Goal: Task Accomplishment & Management: Manage account settings

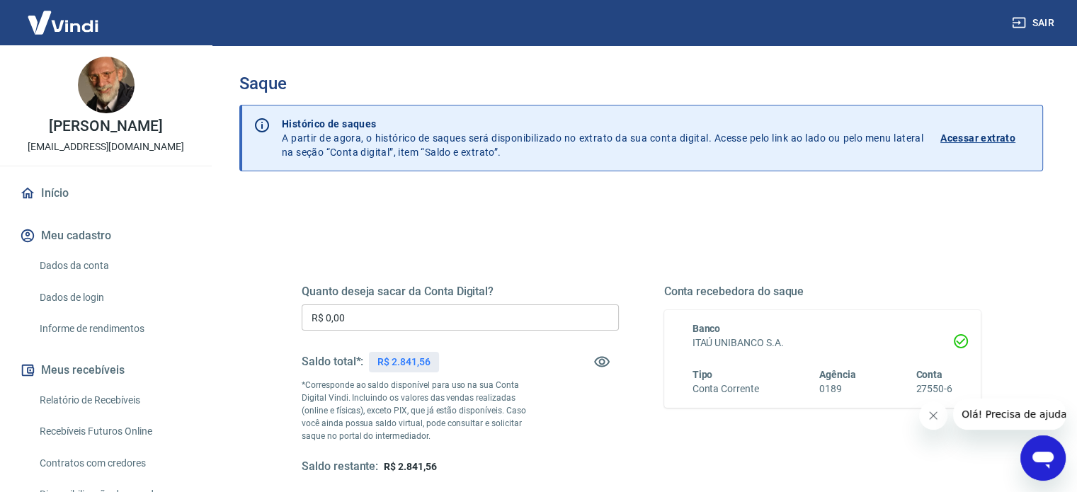
click at [384, 317] on input "R$ 0,00" at bounding box center [460, 317] width 317 height 26
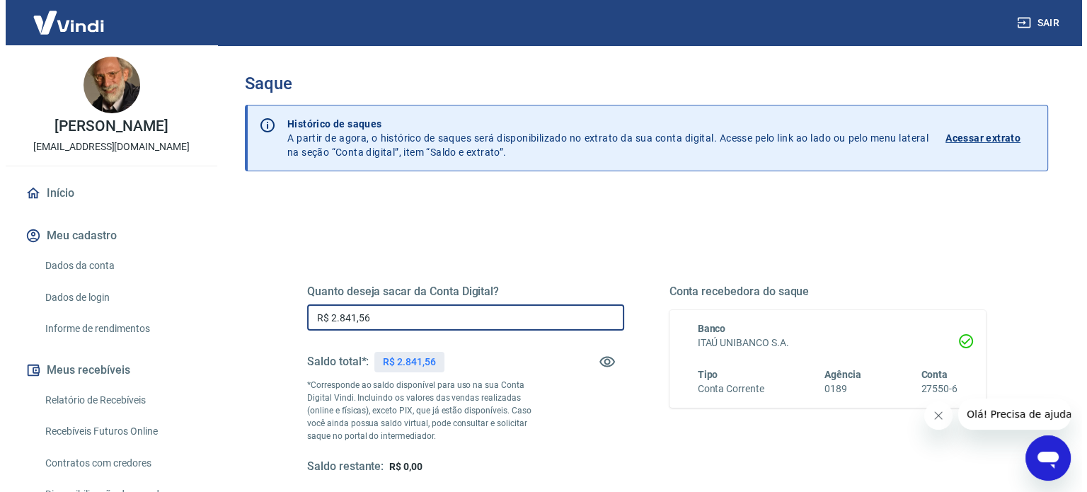
scroll to position [207, 0]
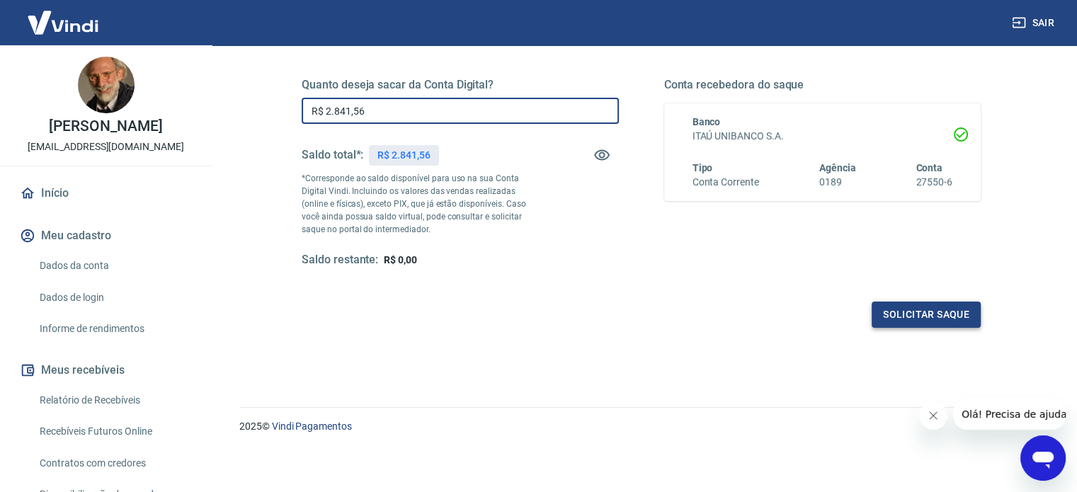
type input "R$ 2.841,56"
click at [886, 311] on button "Solicitar saque" at bounding box center [925, 315] width 109 height 26
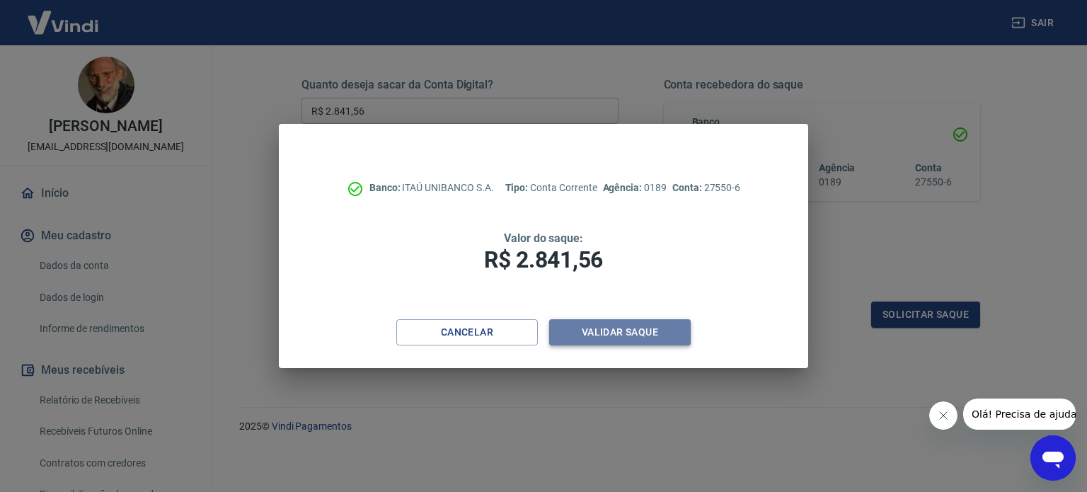
click at [614, 326] on button "Validar saque" at bounding box center [620, 332] width 142 height 26
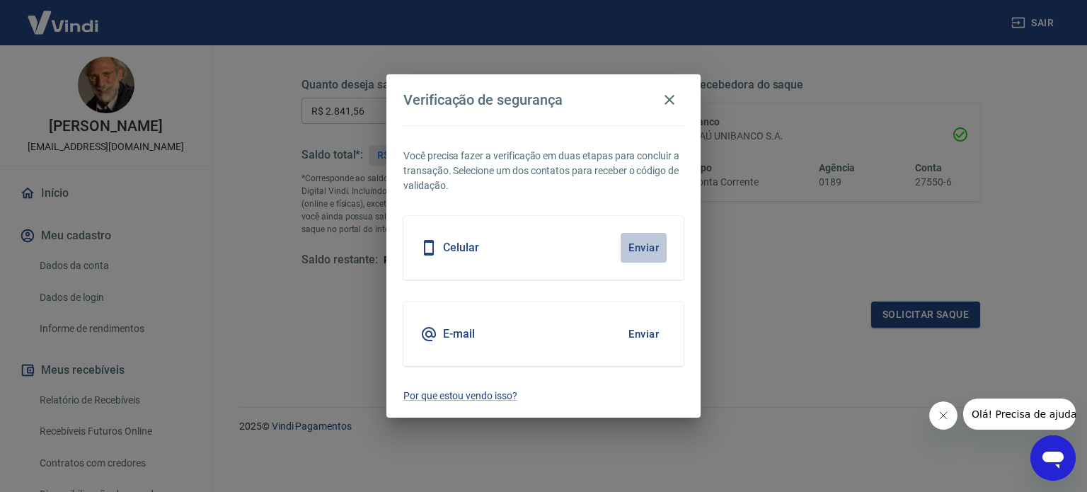
click at [657, 254] on button "Enviar" at bounding box center [644, 248] width 46 height 30
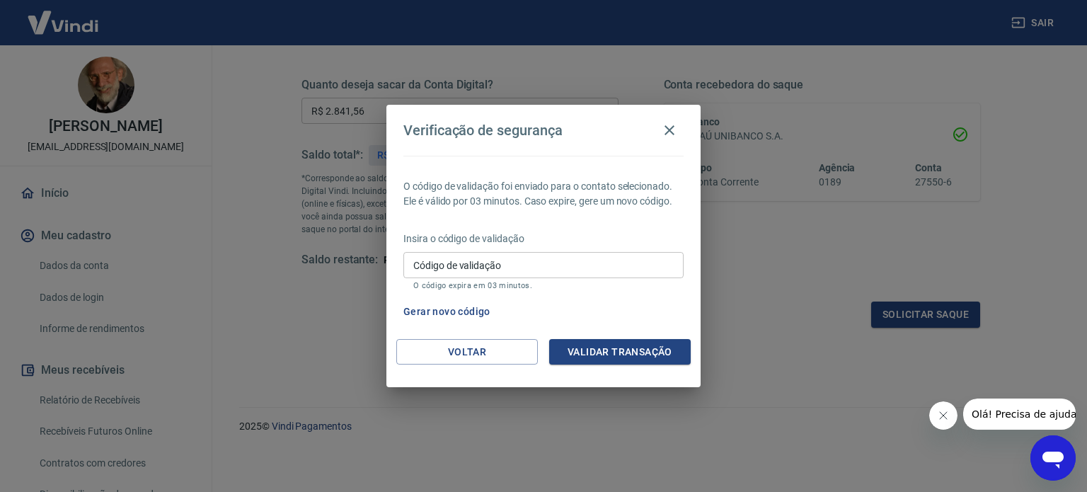
click at [464, 301] on button "Gerar novo código" at bounding box center [447, 312] width 98 height 26
click at [580, 345] on button "Validar transação" at bounding box center [620, 352] width 142 height 26
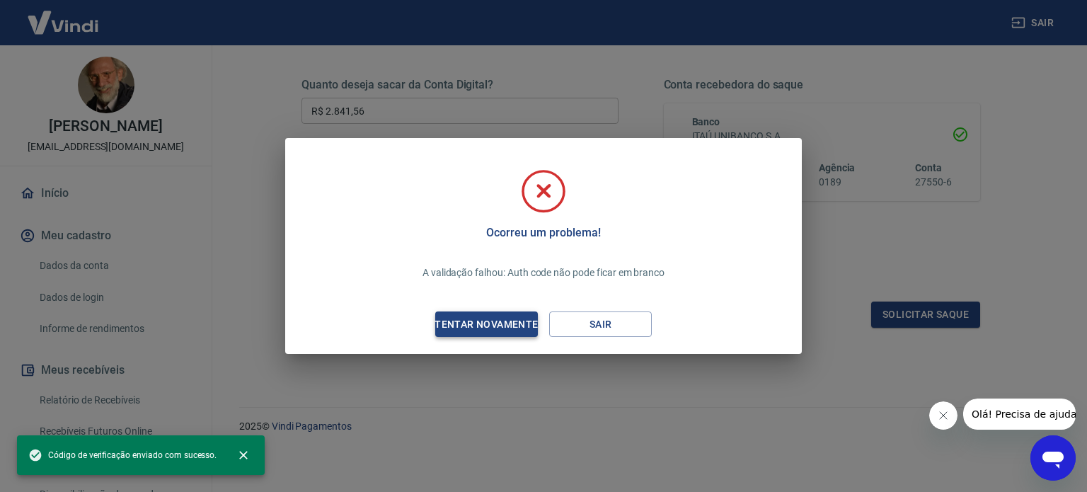
click at [508, 322] on div "Tentar novamente" at bounding box center [486, 325] width 137 height 18
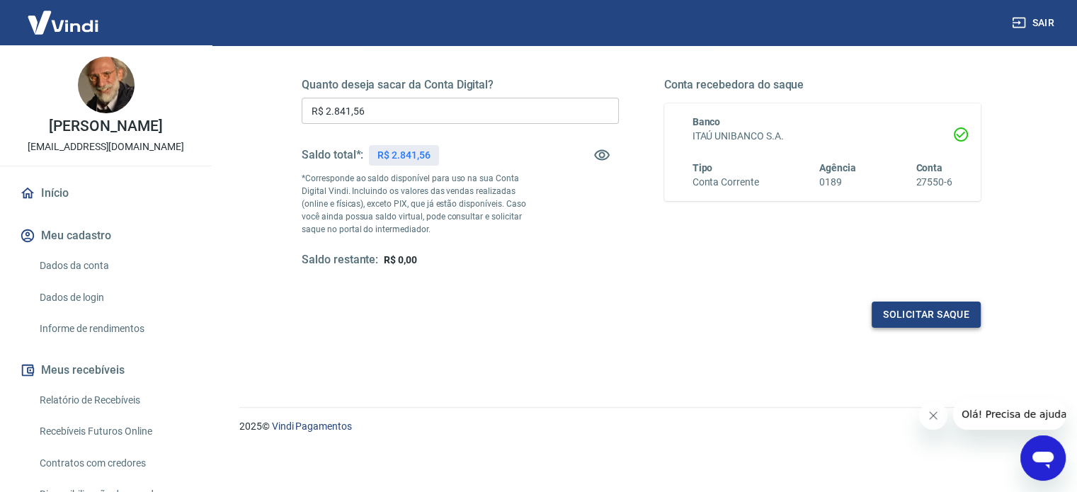
click at [946, 319] on button "Solicitar saque" at bounding box center [925, 315] width 109 height 26
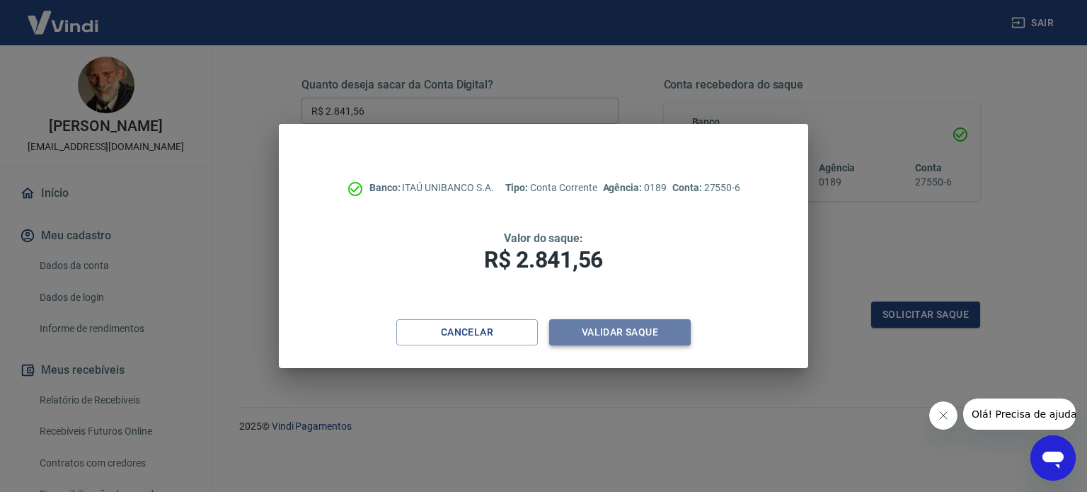
drag, startPoint x: 648, startPoint y: 344, endPoint x: 646, endPoint y: 336, distance: 8.3
click at [646, 336] on button "Validar saque" at bounding box center [620, 332] width 142 height 26
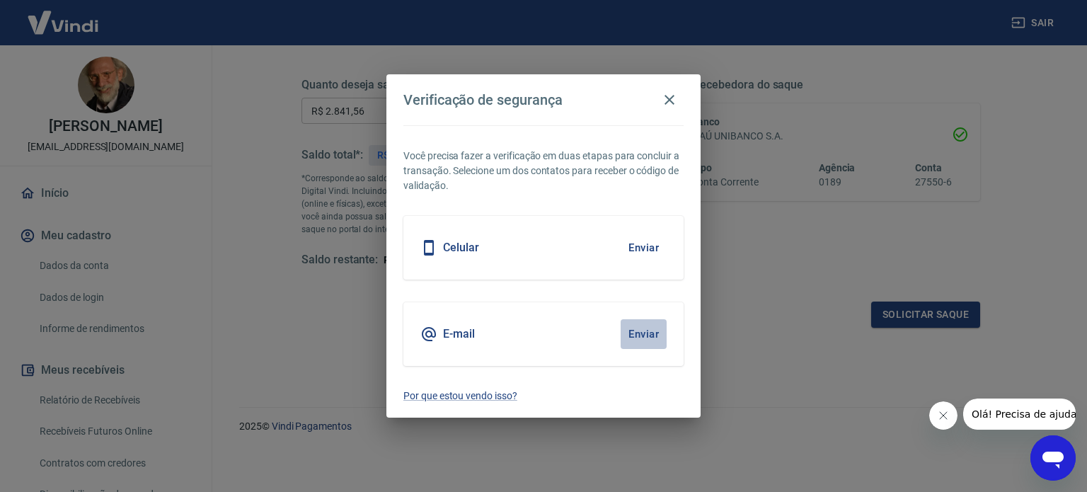
click at [637, 327] on button "Enviar" at bounding box center [644, 334] width 46 height 30
